Goal: Transaction & Acquisition: Purchase product/service

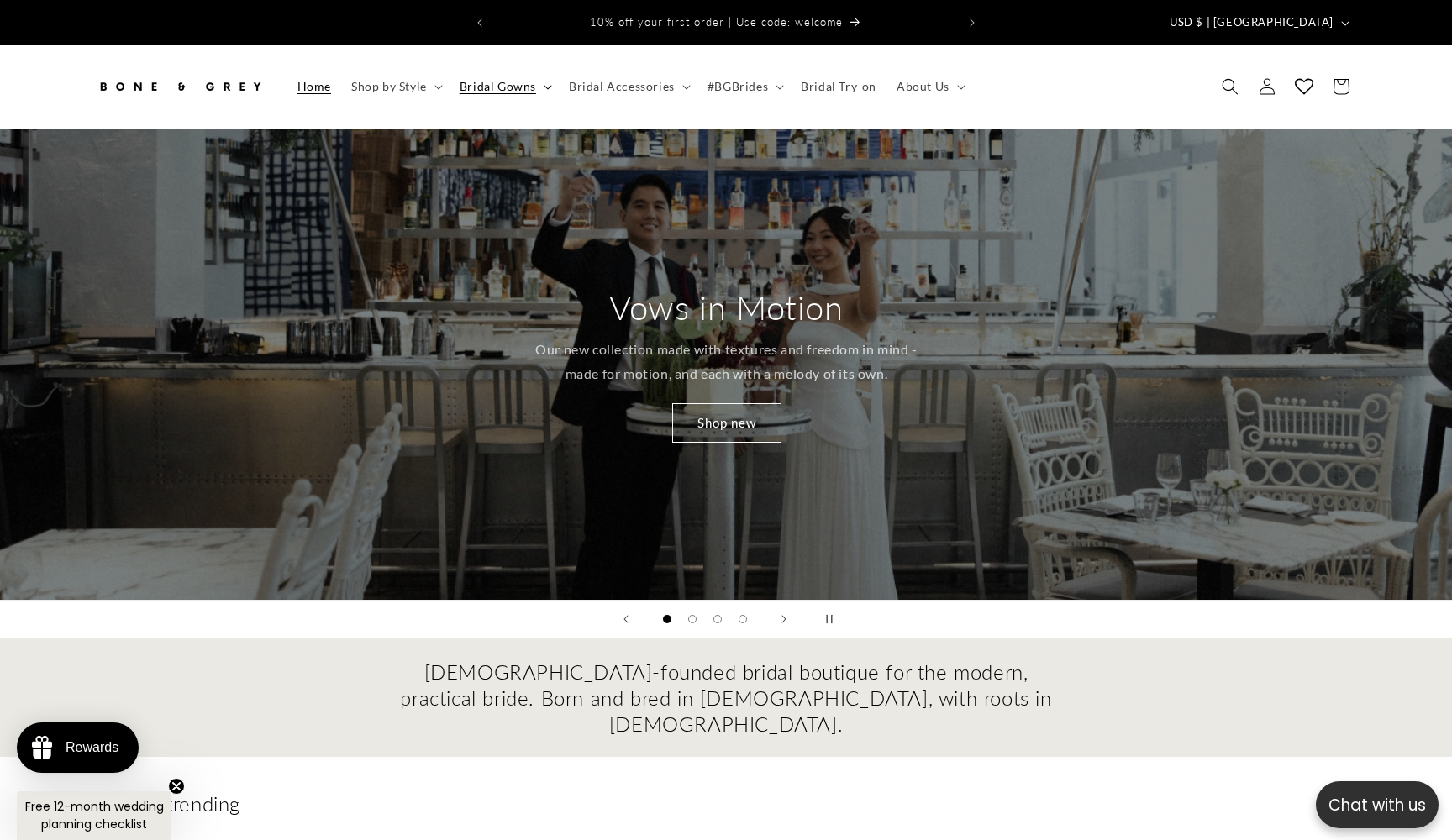
click at [510, 79] on span "Bridal Gowns" at bounding box center [497, 86] width 76 height 15
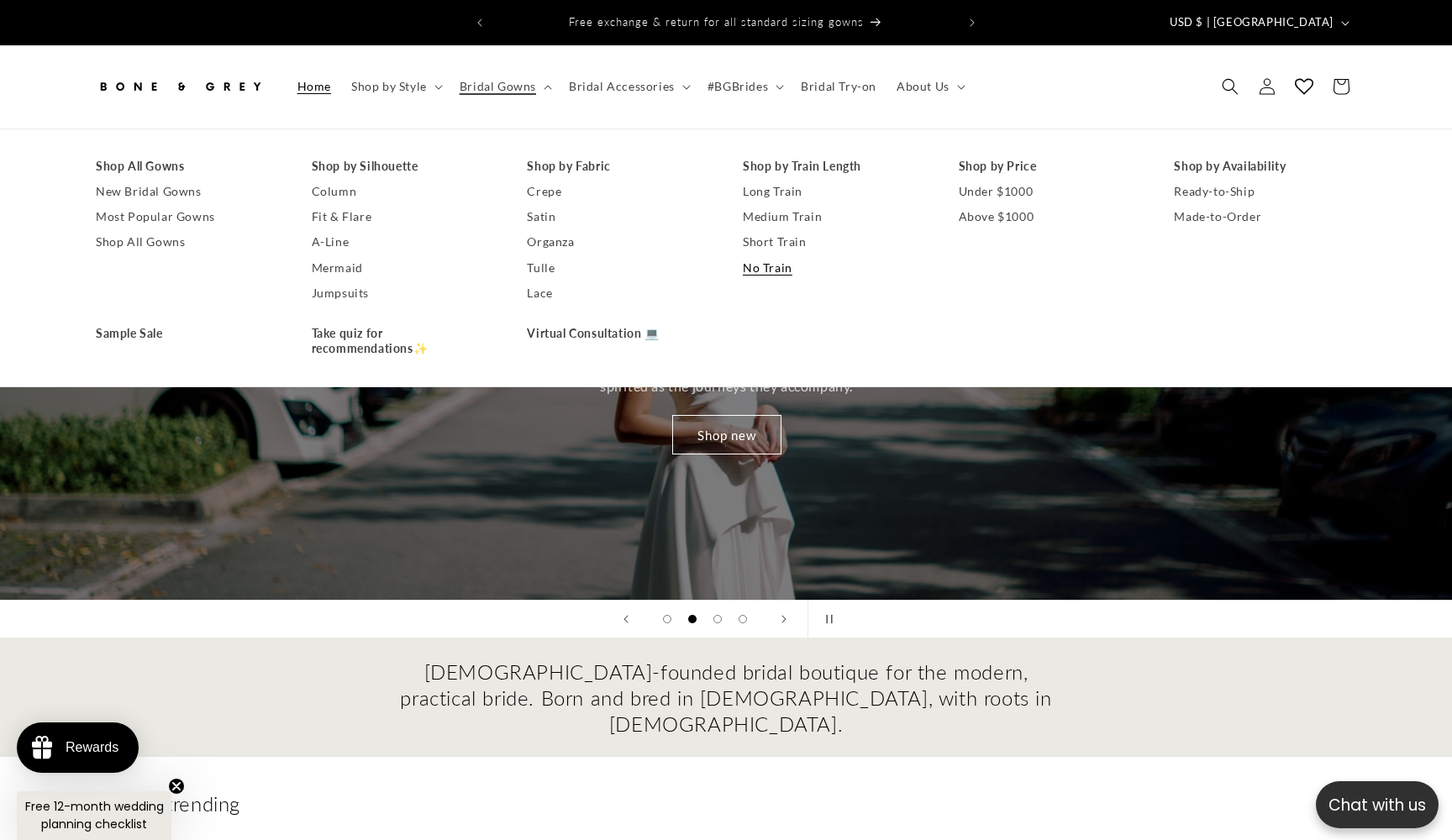
scroll to position [0, 2903]
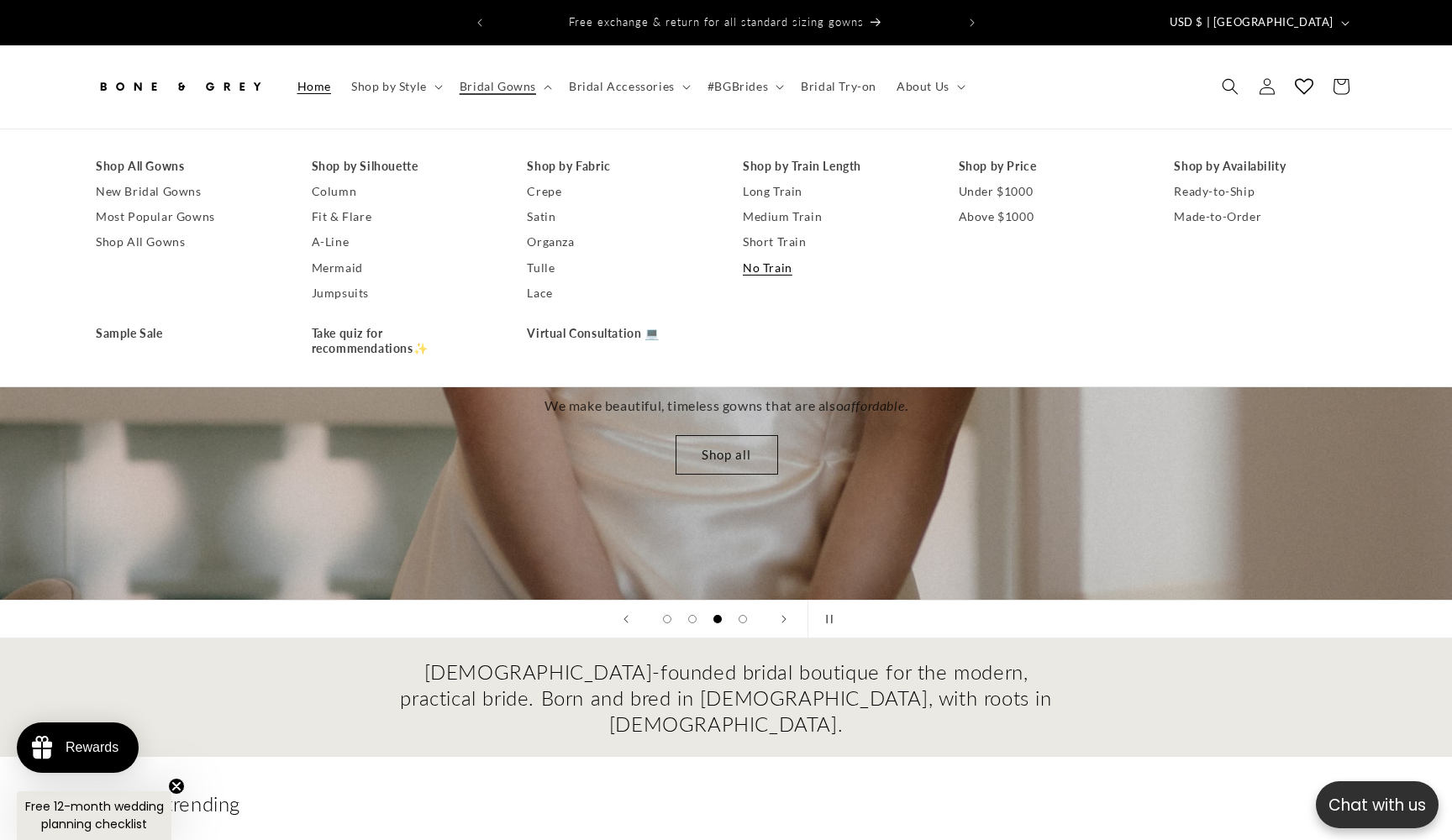
click at [768, 257] on link "No Train" at bounding box center [834, 267] width 182 height 25
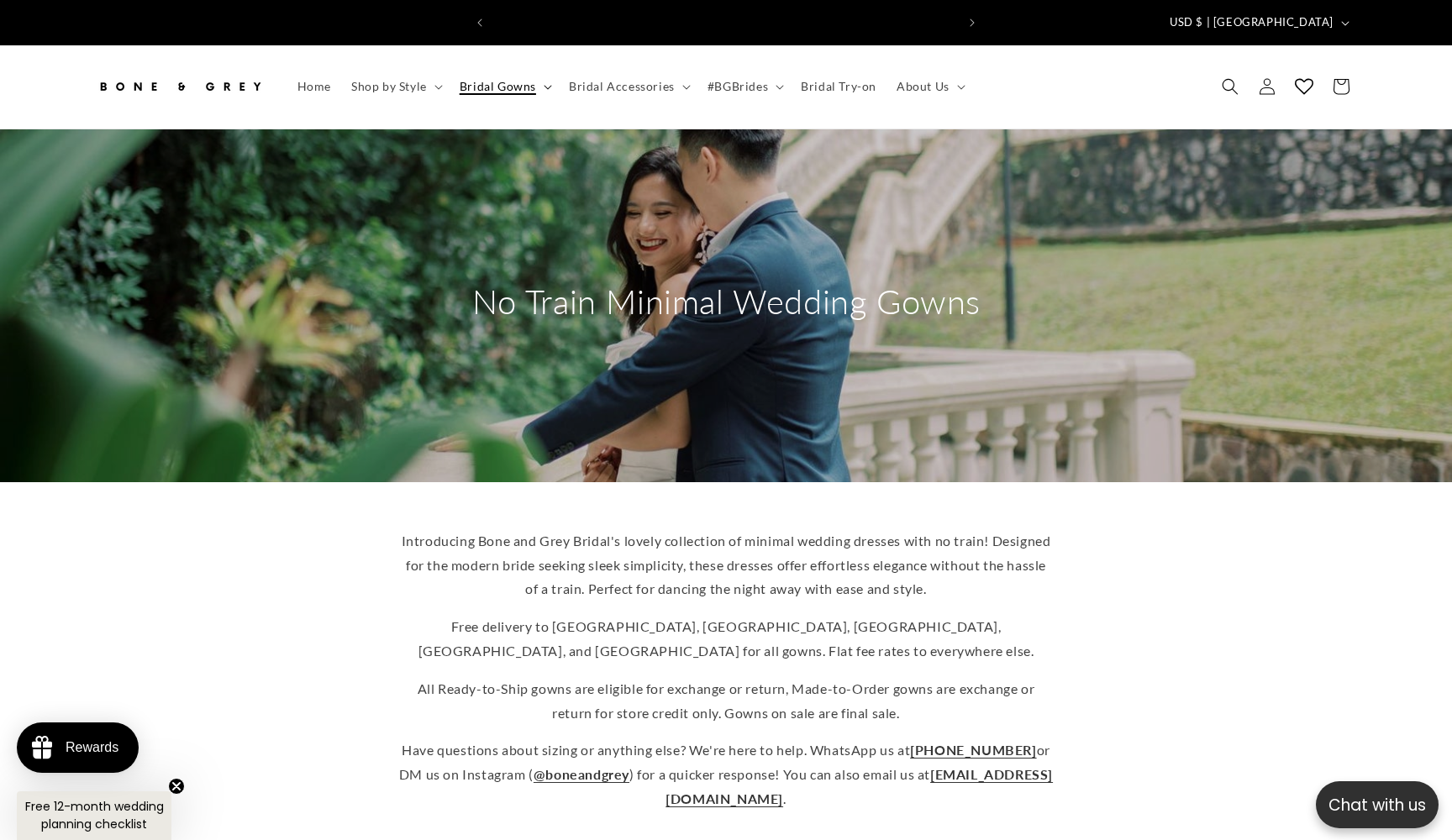
scroll to position [0, 462]
click at [607, 86] on summary "Bridal Accessories" at bounding box center [627, 86] width 139 height 35
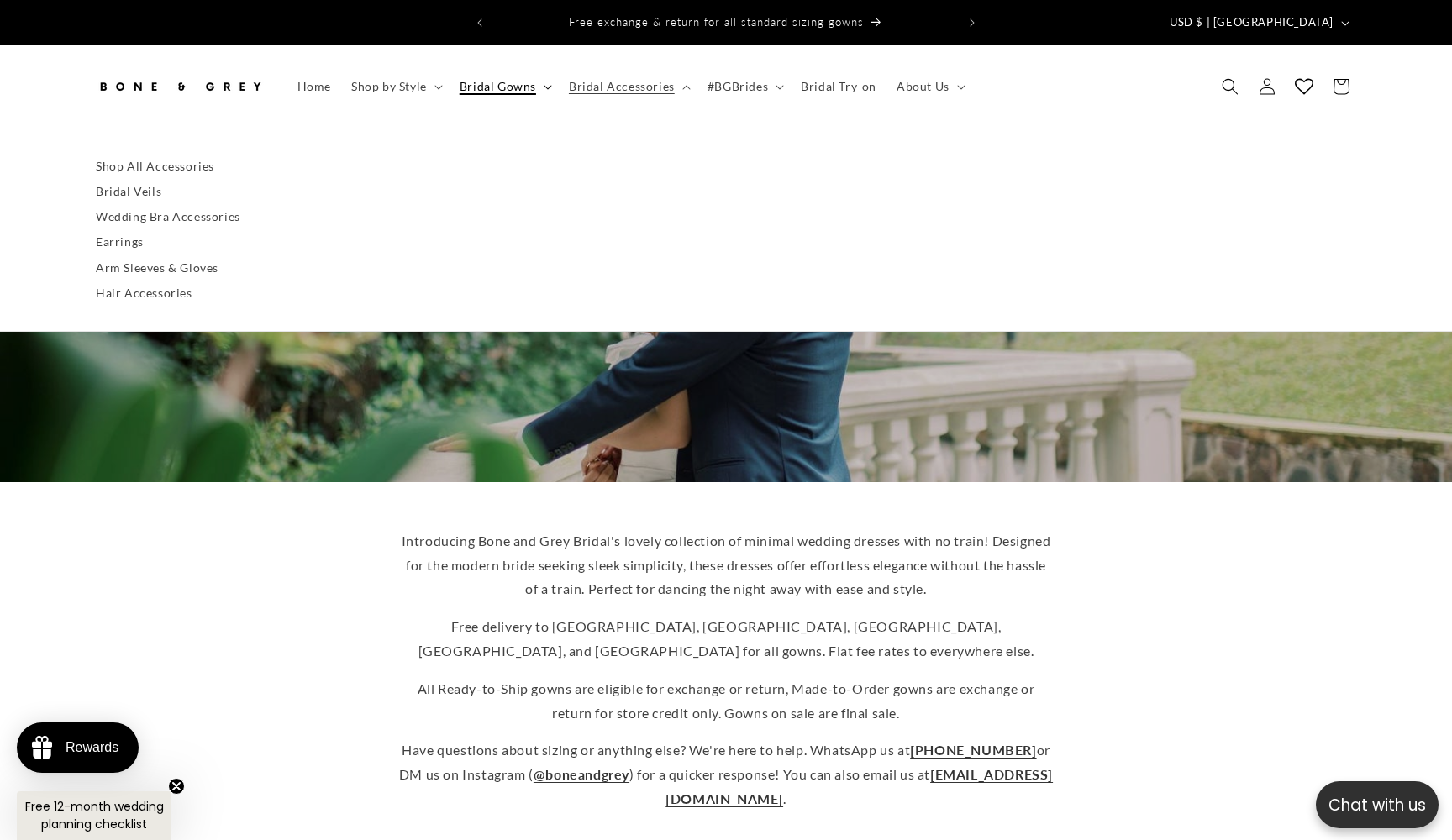
click at [483, 79] on span "Bridal Gowns" at bounding box center [497, 86] width 76 height 15
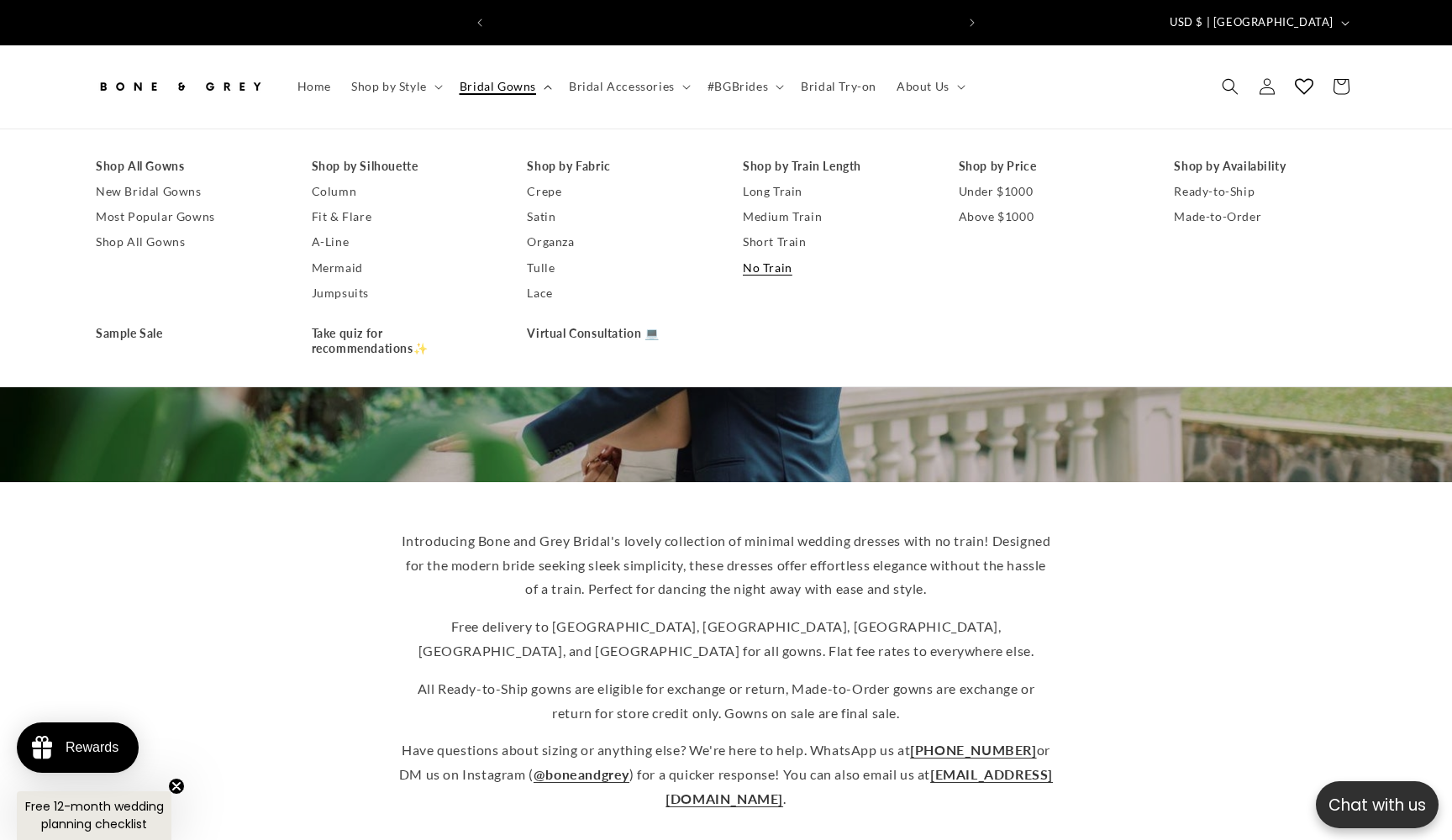
scroll to position [0, 924]
click at [337, 229] on link "A-Line" at bounding box center [403, 241] width 182 height 25
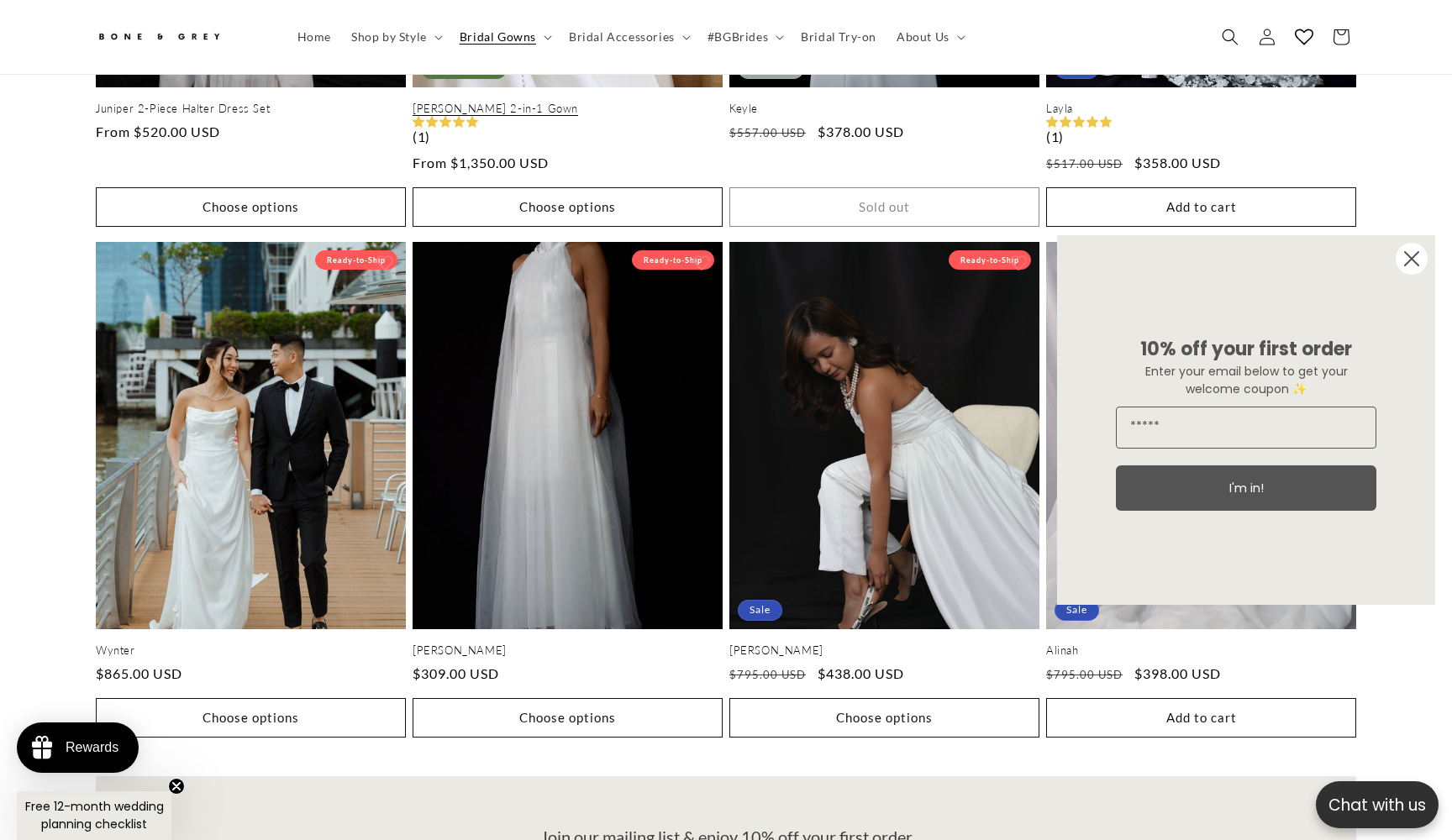
scroll to position [1976, 0]
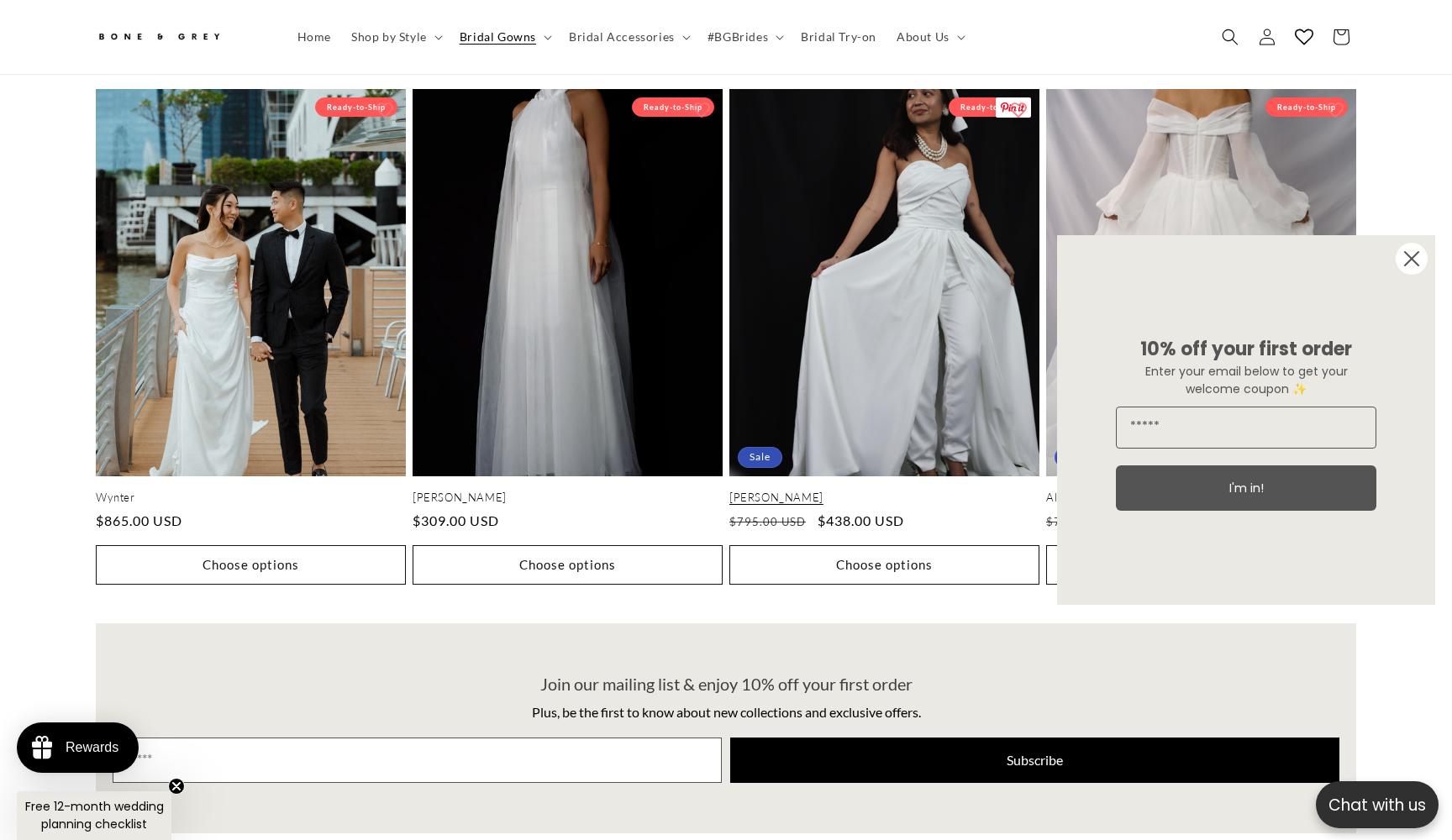
click at [797, 490] on link "[PERSON_NAME]" at bounding box center [884, 497] width 310 height 15
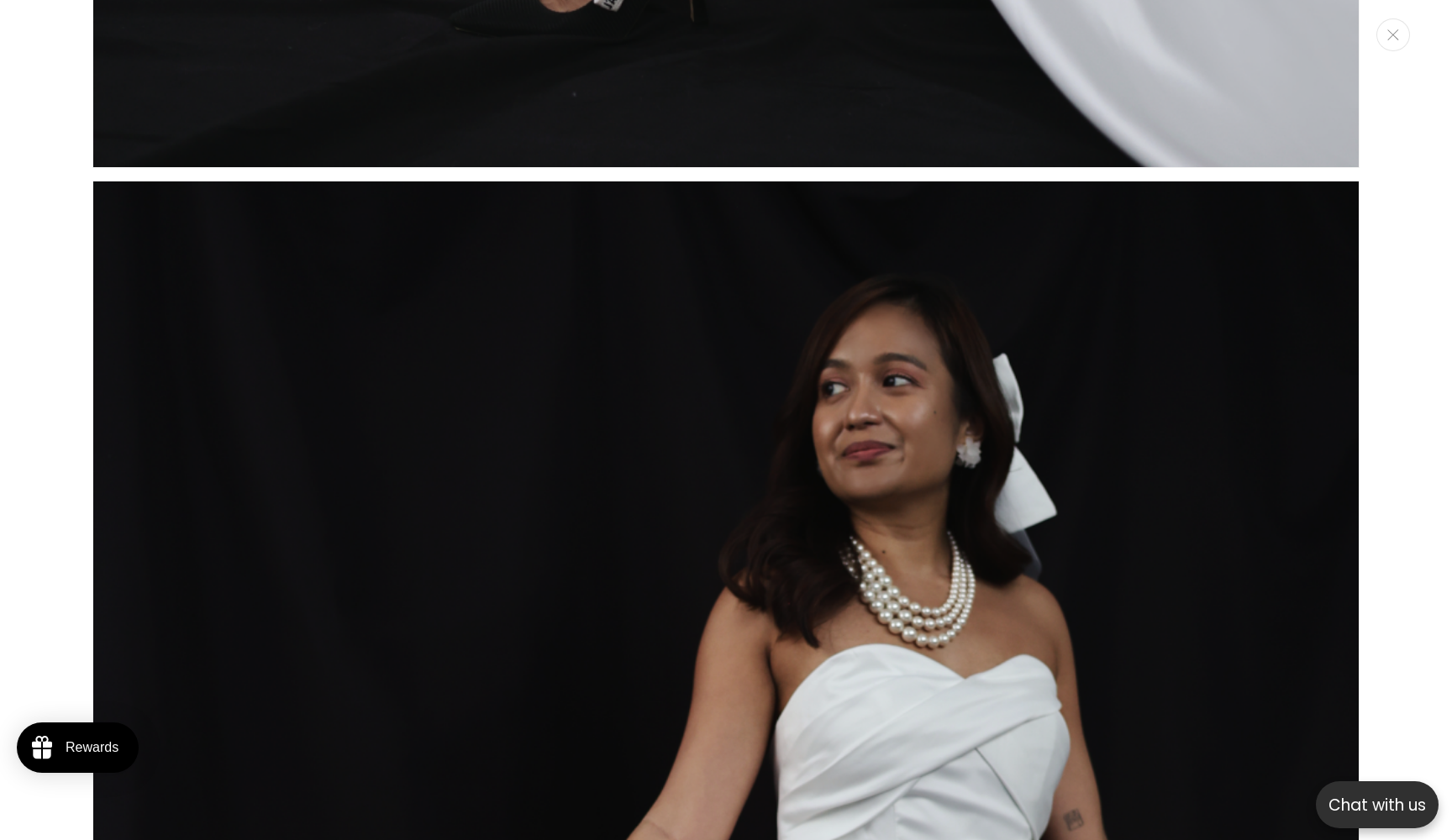
scroll to position [2500, 0]
